Goal: Find specific page/section: Find specific page/section

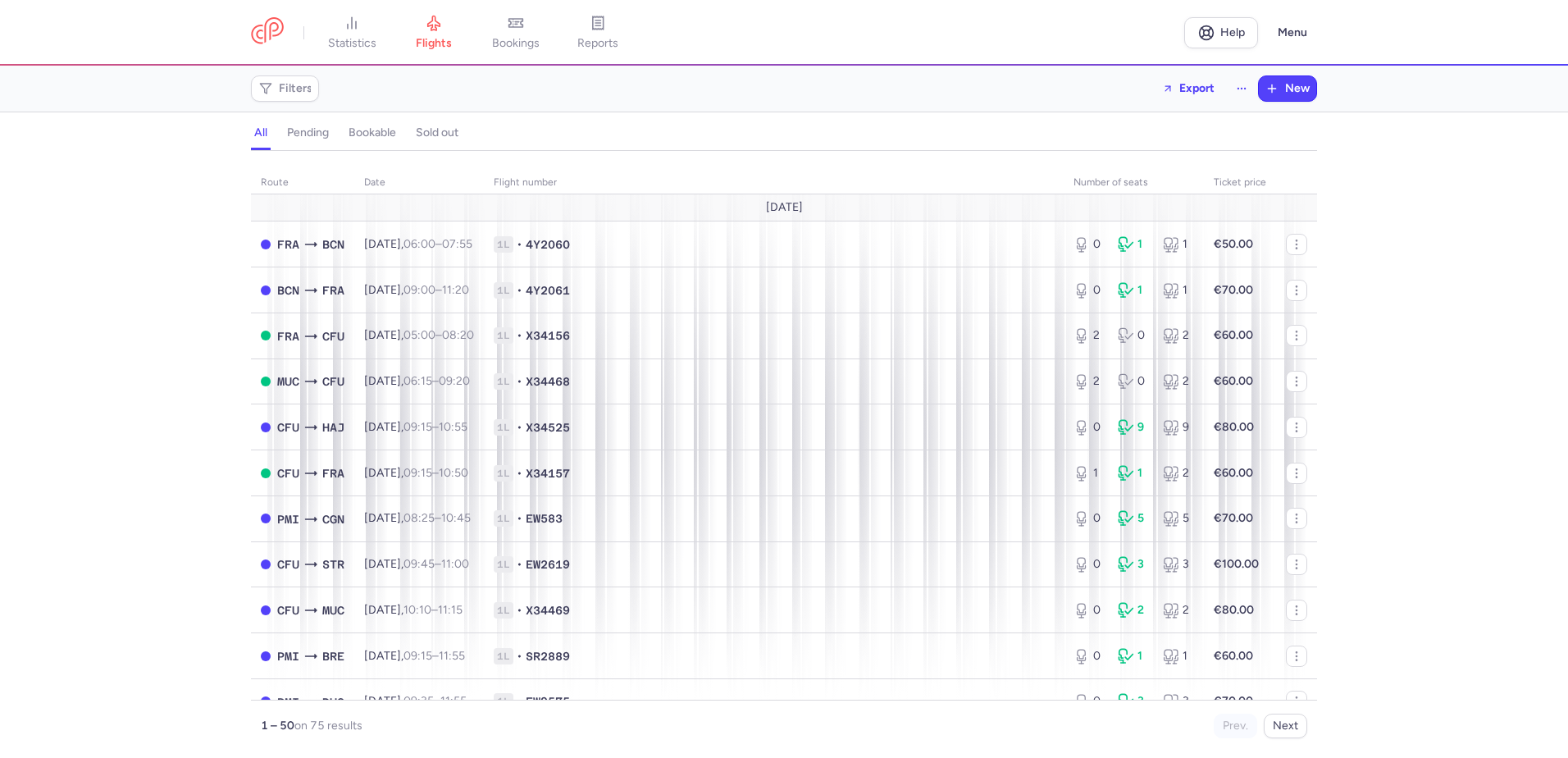
scroll to position [656, 0]
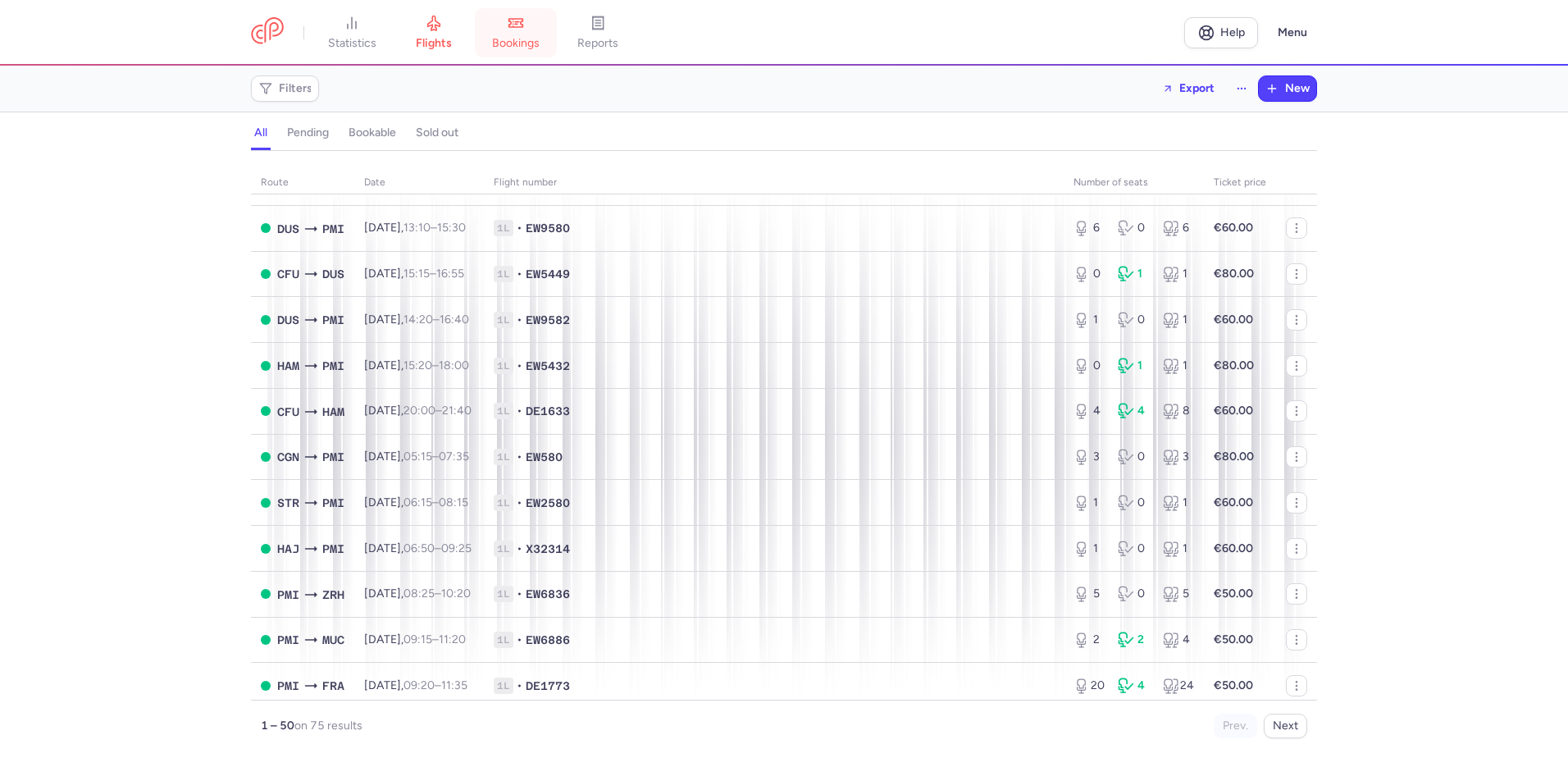
click at [493, 20] on link "bookings" at bounding box center [516, 33] width 82 height 36
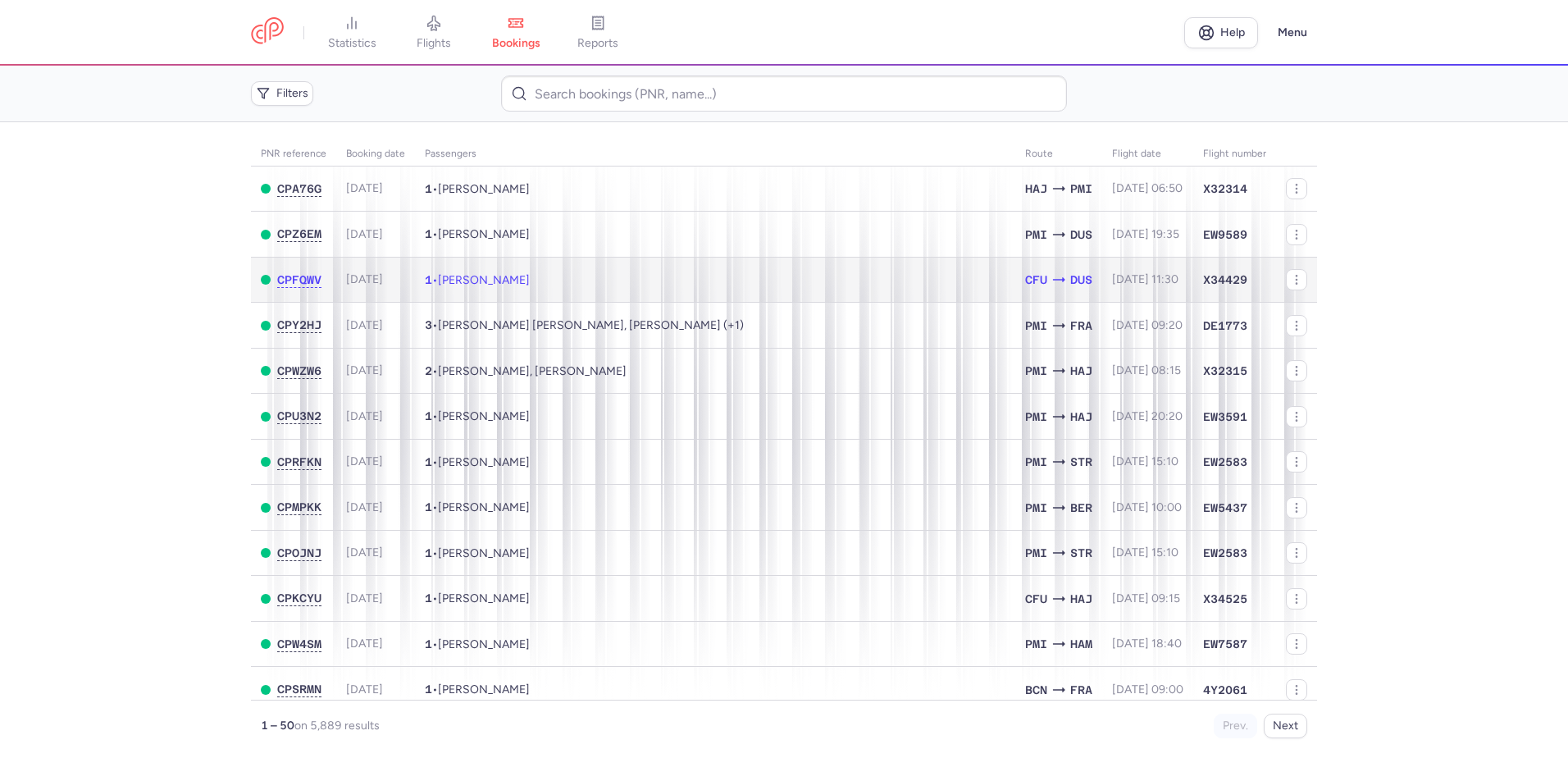
click at [591, 278] on td "1 • [PERSON_NAME]" at bounding box center [715, 279] width 600 height 46
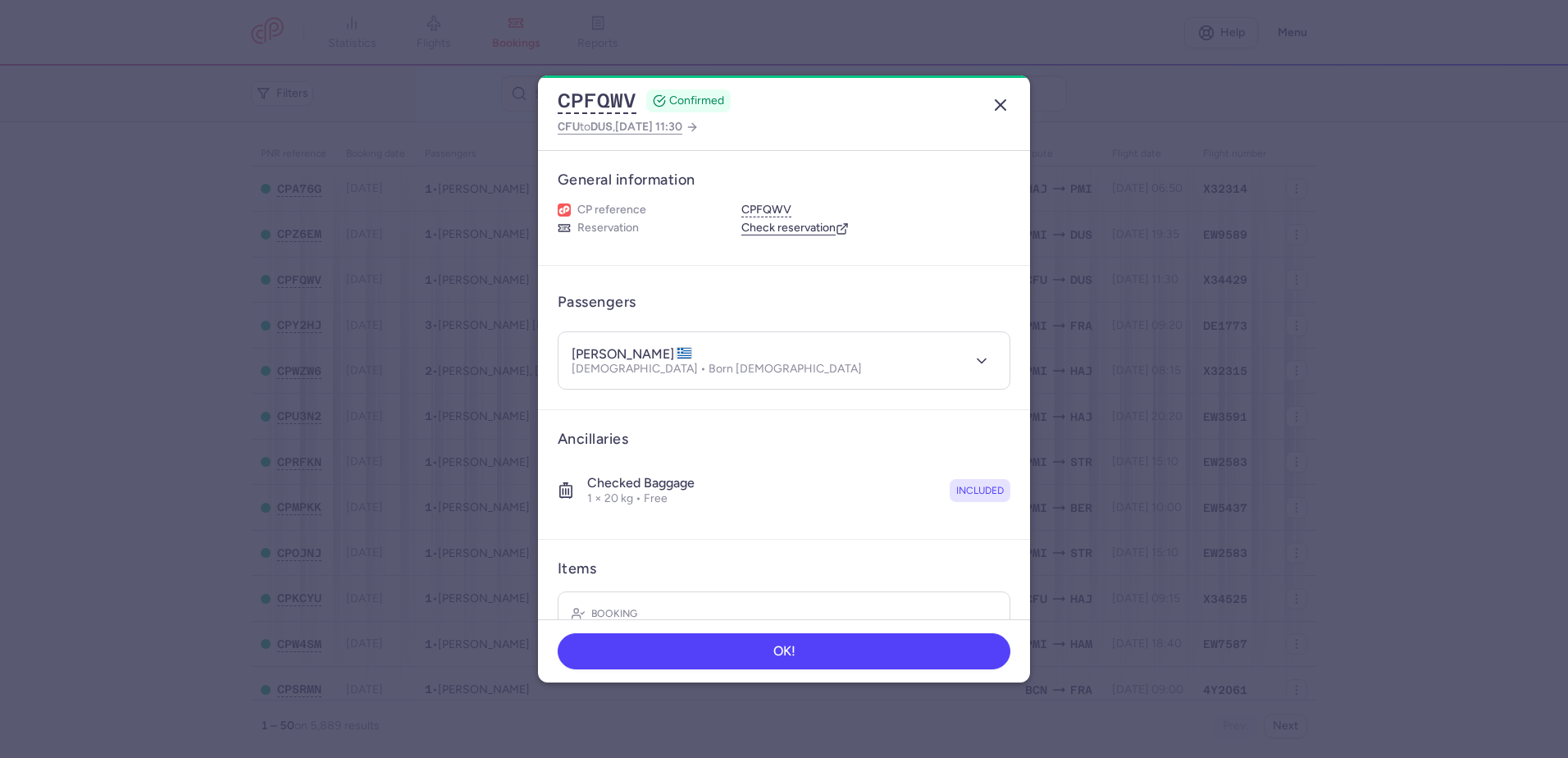
click at [1005, 101] on line "button" at bounding box center [1001, 105] width 10 height 10
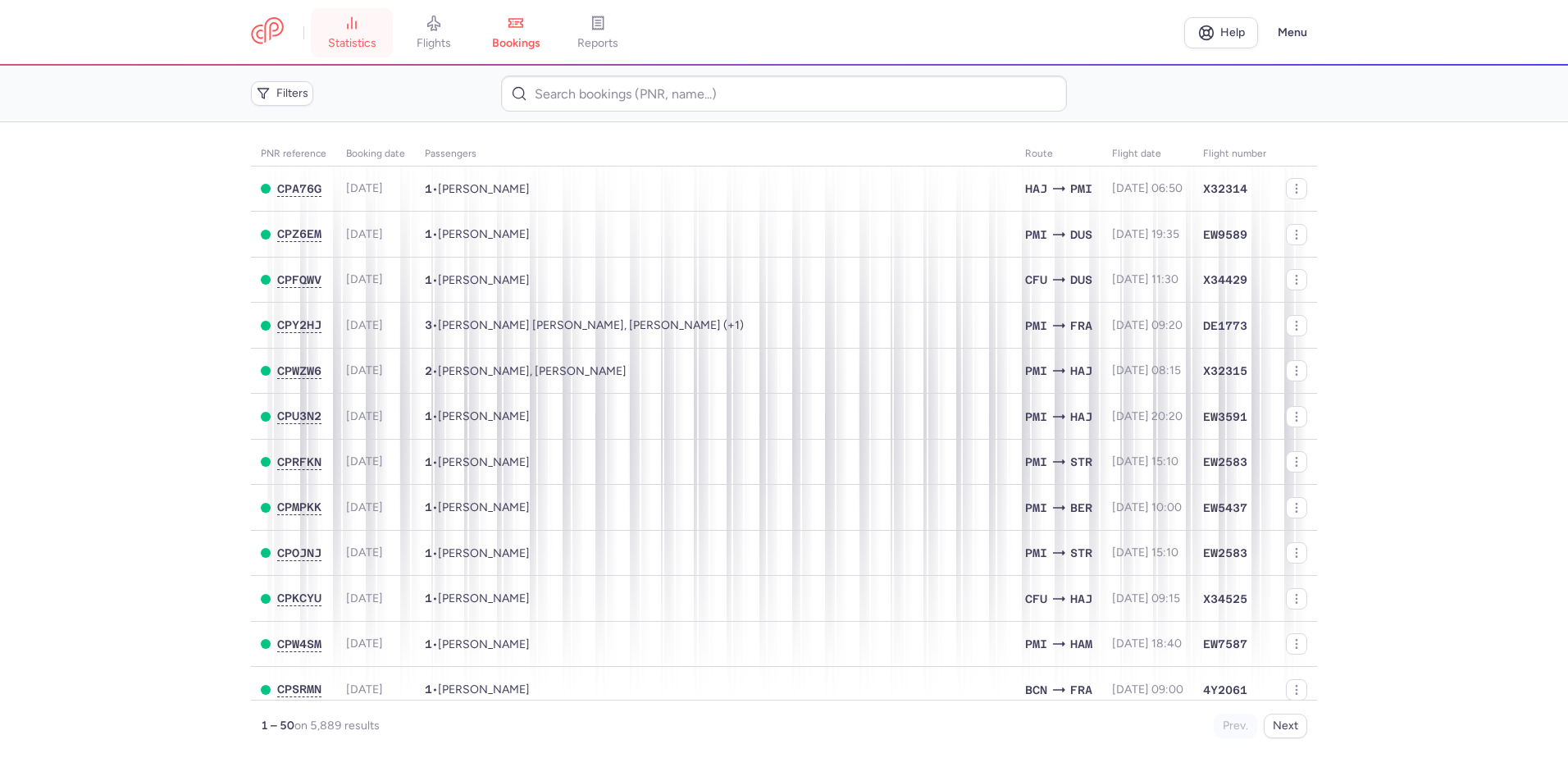
click at [369, 23] on link "statistics" at bounding box center [352, 33] width 82 height 36
click at [265, 37] on link at bounding box center [267, 32] width 33 height 30
